Goal: Information Seeking & Learning: Learn about a topic

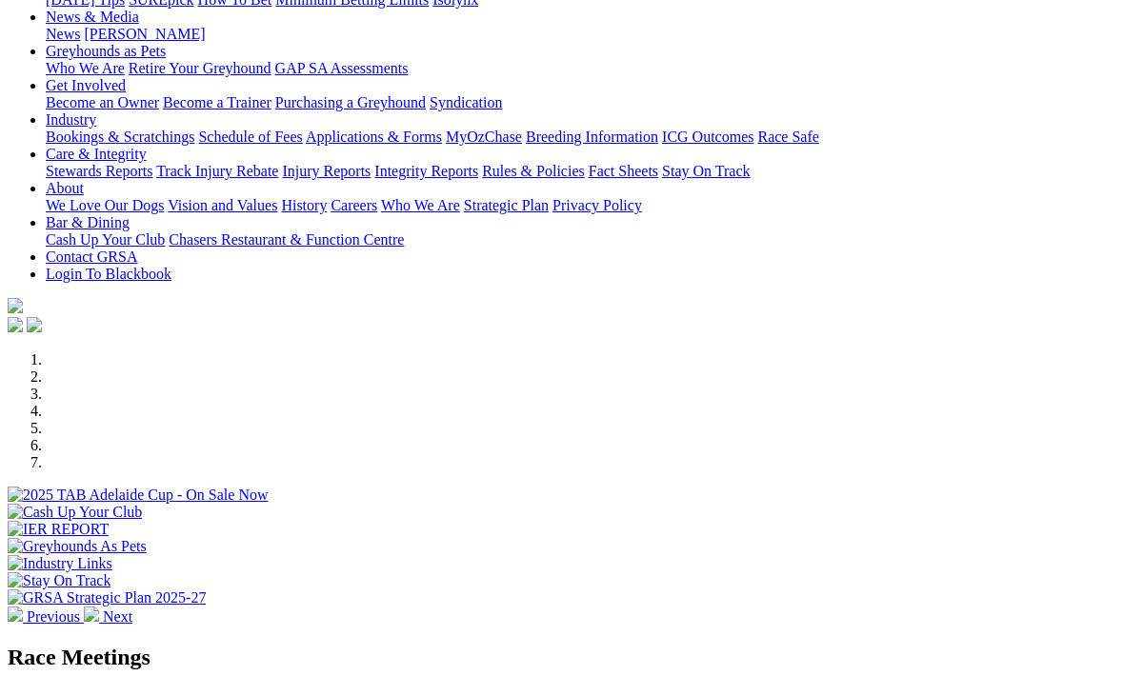
scroll to position [262, 0]
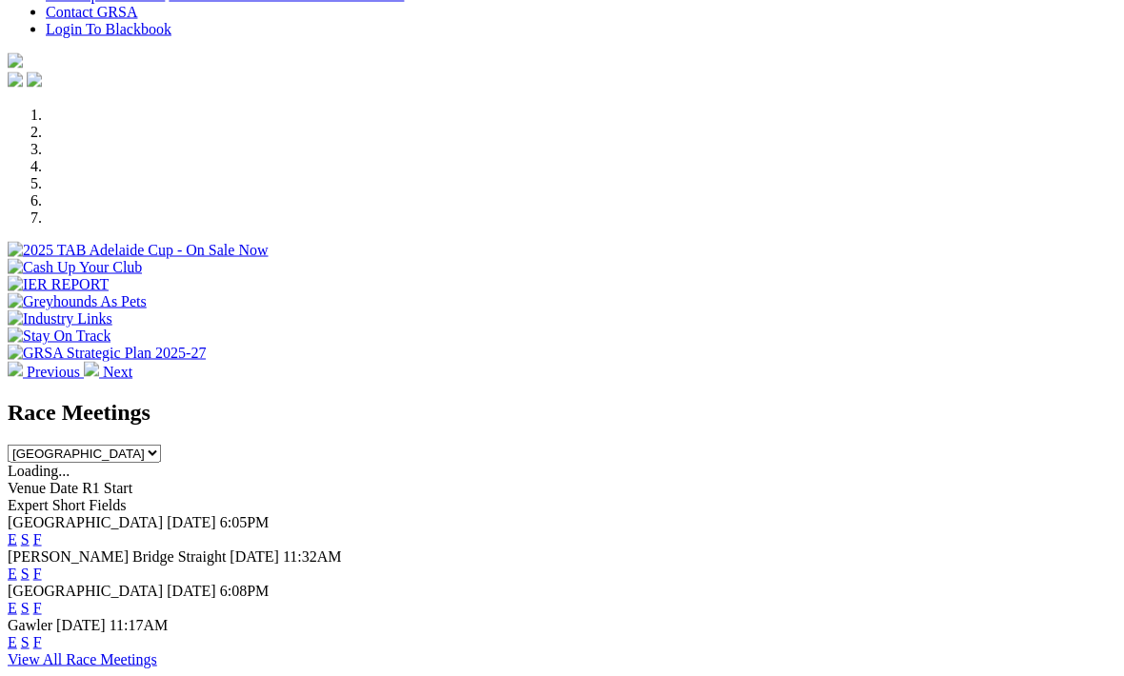
scroll to position [502, 0]
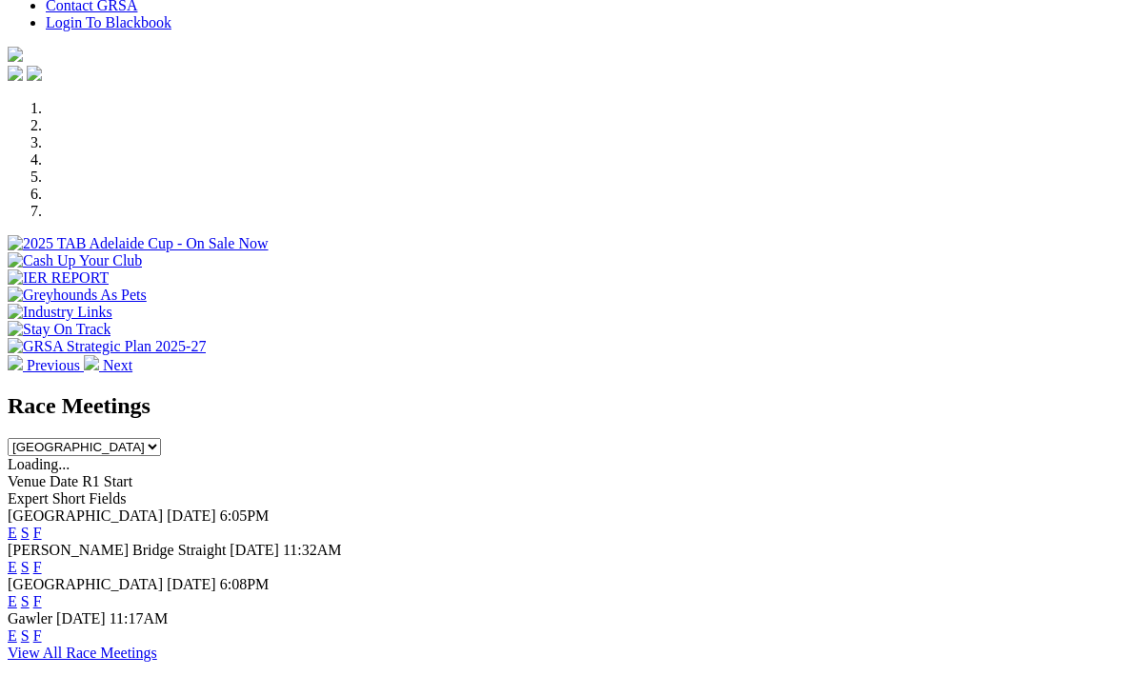
click at [42, 525] on link "F" at bounding box center [37, 533] width 9 height 16
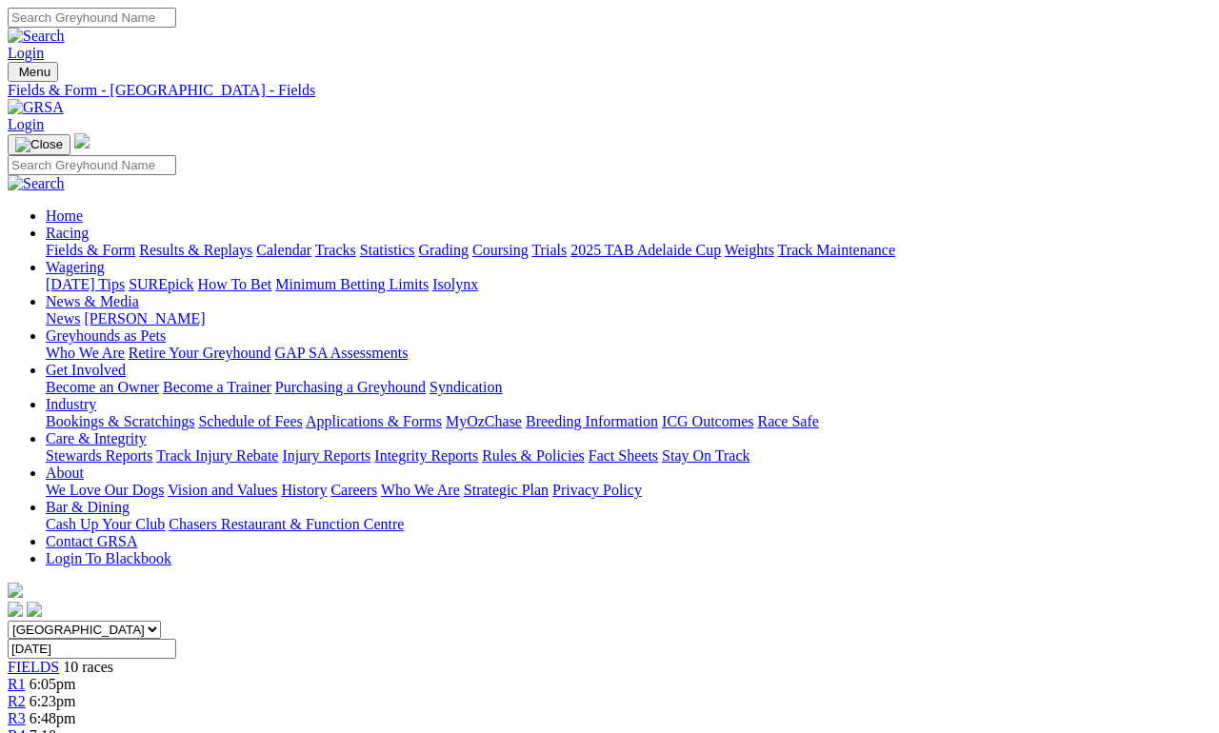
scroll to position [0, 8]
click at [176, 639] on input "[DATE]" at bounding box center [92, 649] width 169 height 20
click at [176, 639] on input "Monday, 6 Oct 2025" at bounding box center [92, 649] width 169 height 20
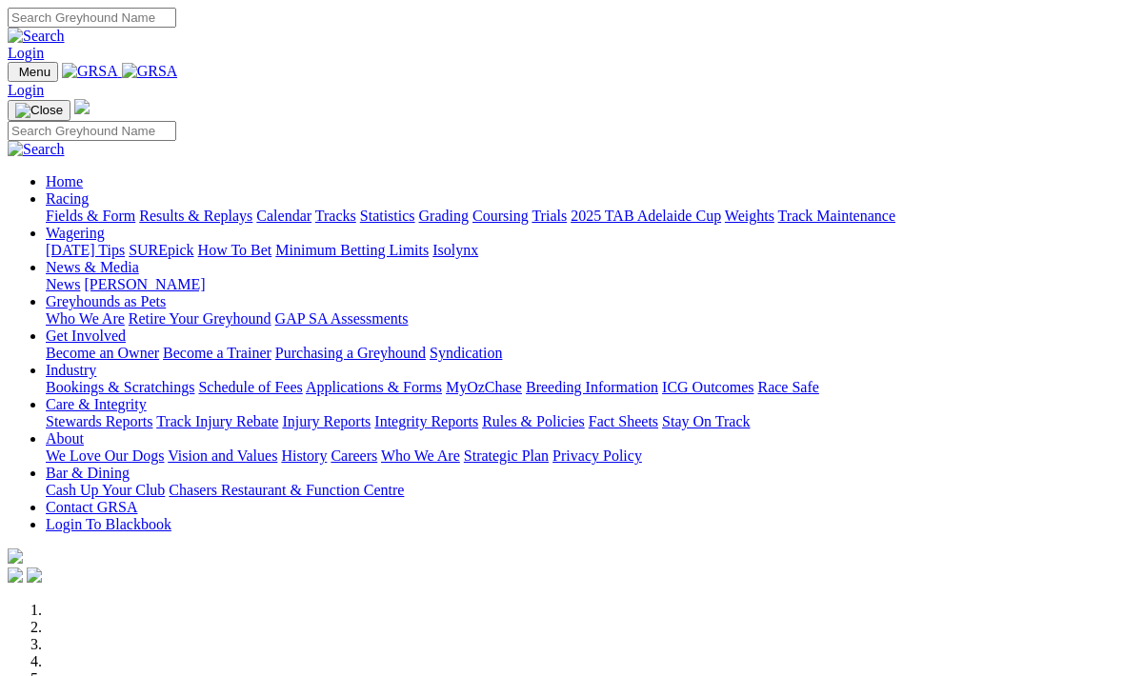
scroll to position [565, 0]
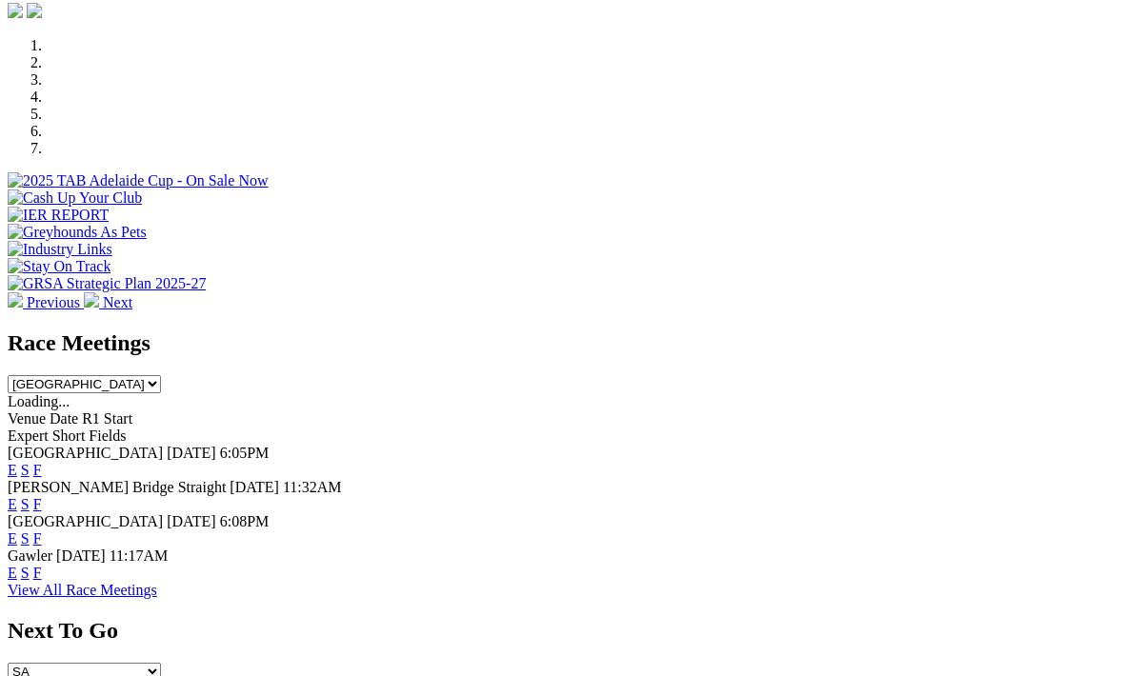
click at [42, 496] on link "F" at bounding box center [37, 504] width 9 height 16
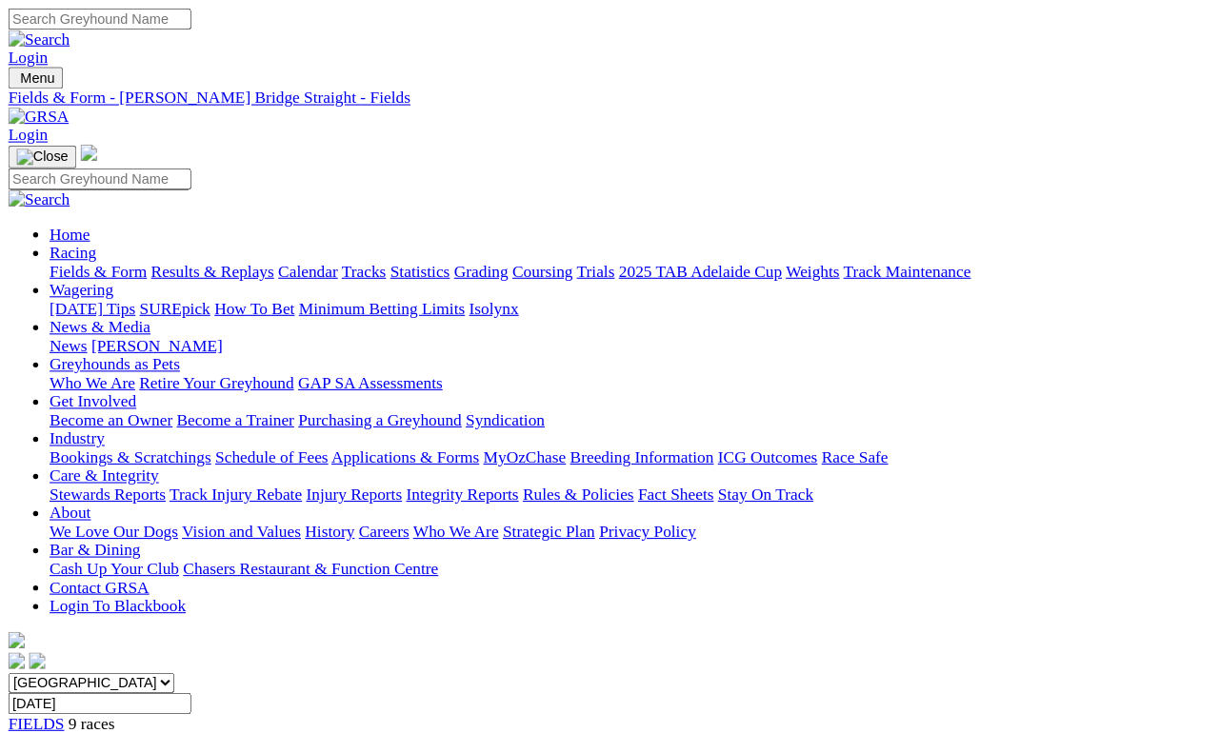
scroll to position [9, 0]
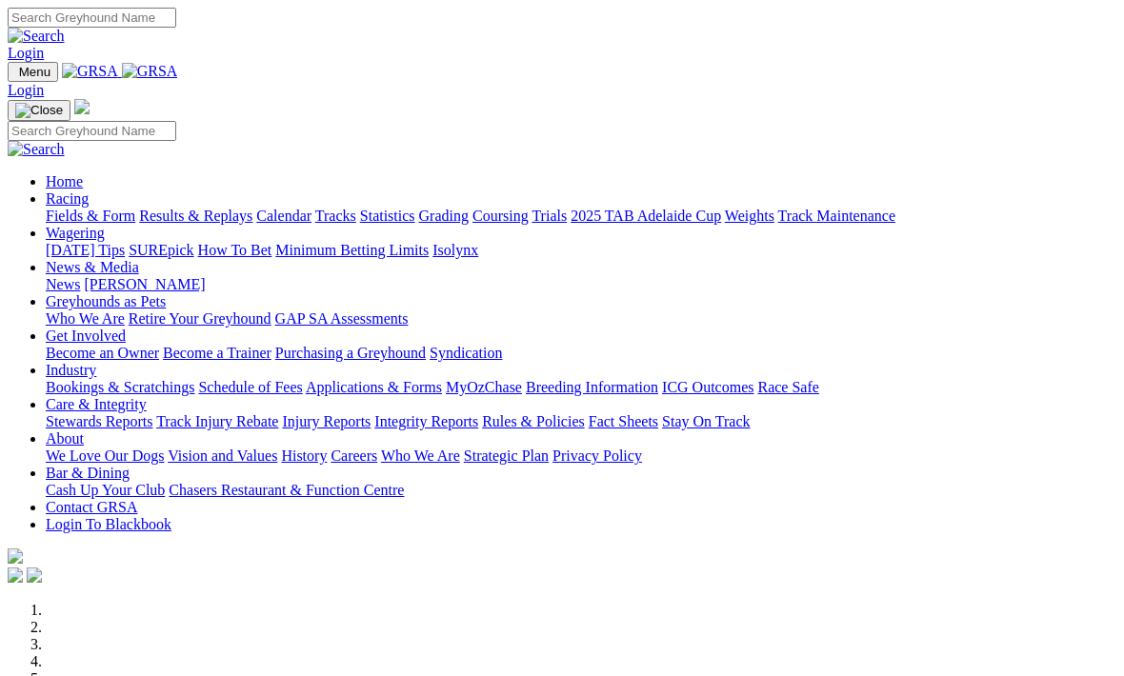
scroll to position [565, 0]
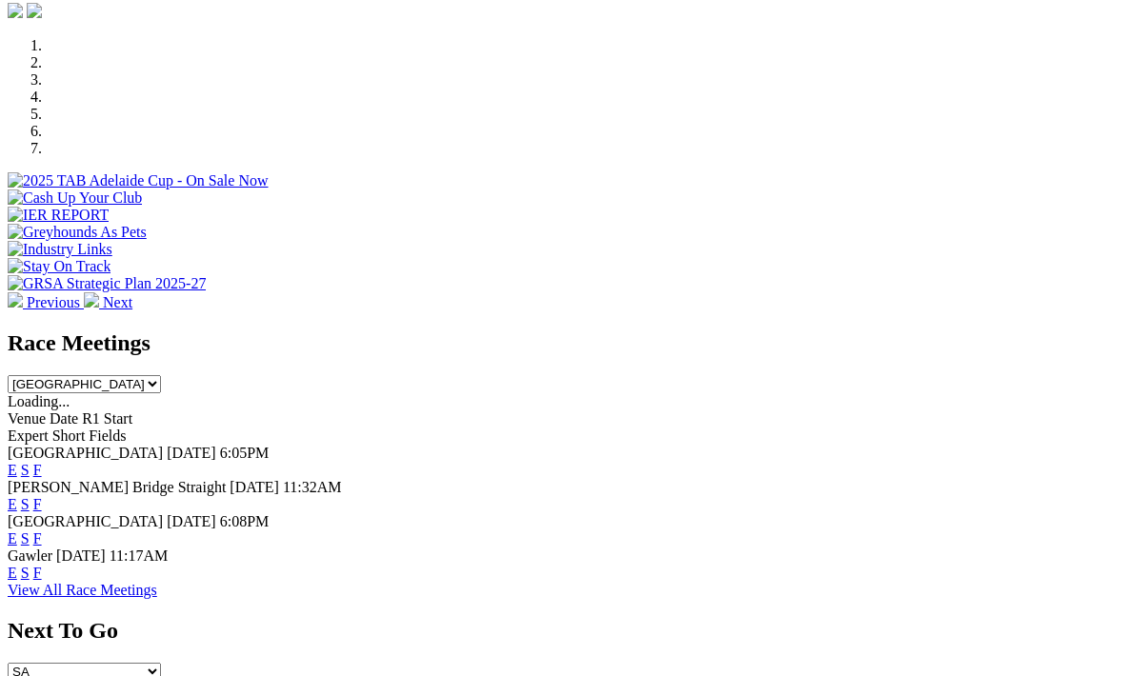
click at [42, 530] on link "F" at bounding box center [37, 538] width 9 height 16
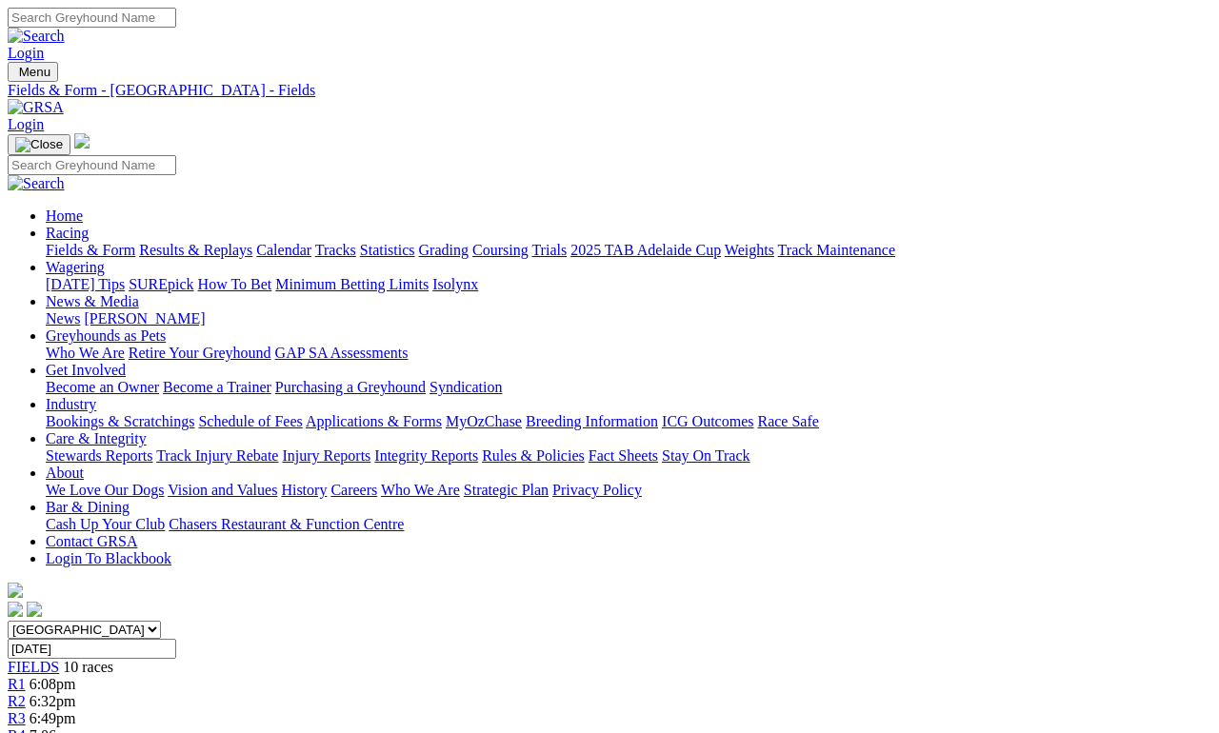
scroll to position [9, 0]
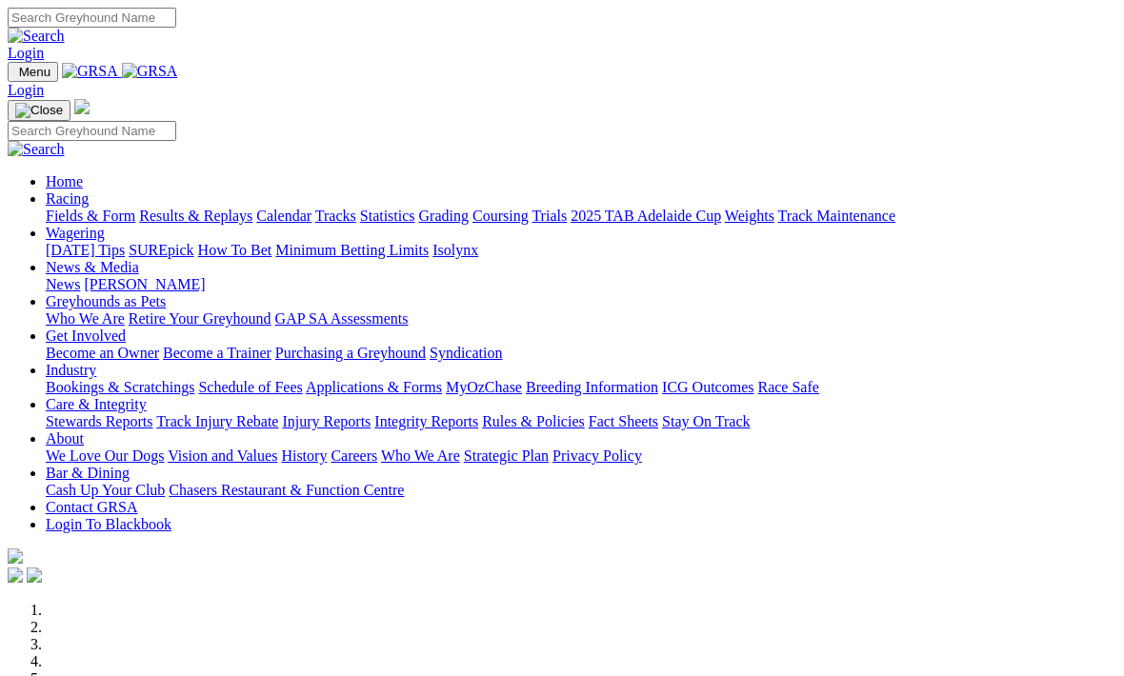
scroll to position [565, 0]
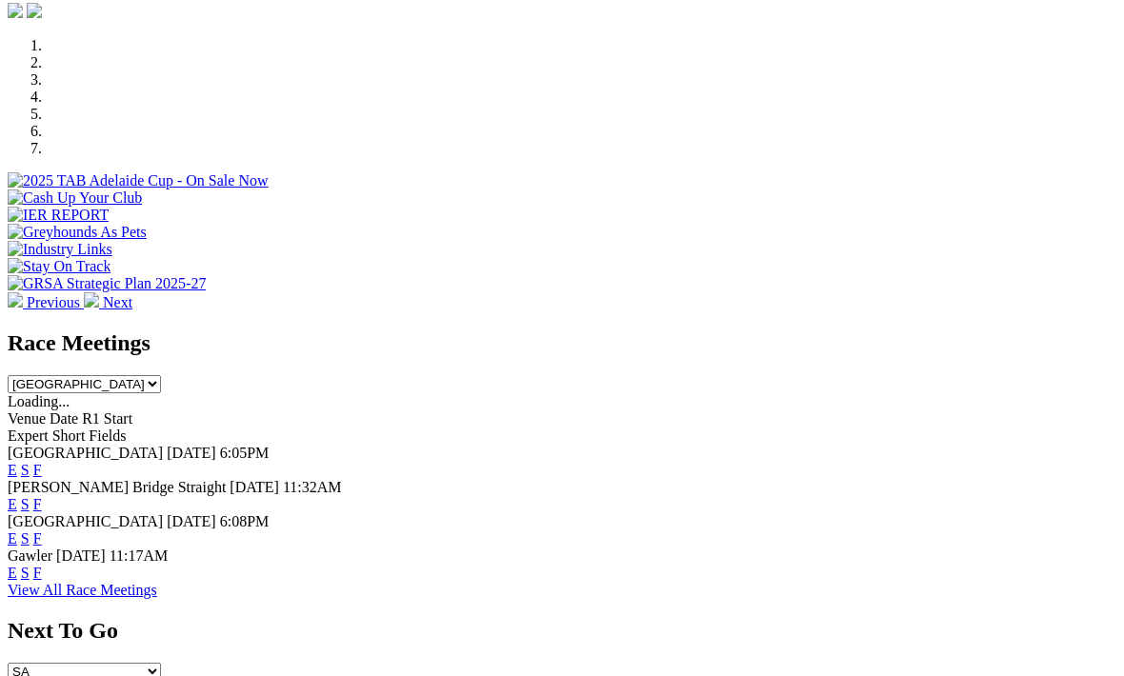
click at [42, 565] on link "F" at bounding box center [37, 573] width 9 height 16
